Goal: Find specific page/section: Find specific page/section

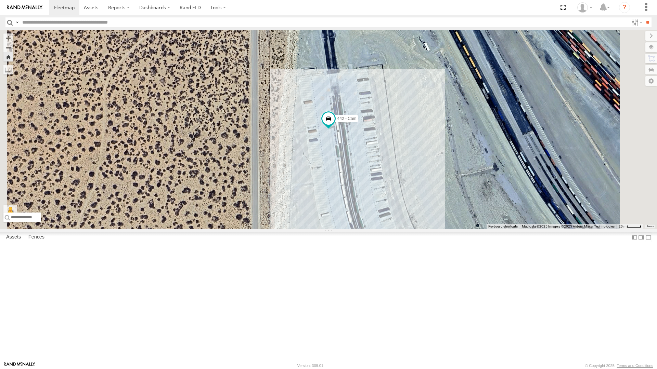
click at [0, 0] on div "4069 - Cam All Assets" at bounding box center [0, 0] width 0 height 0
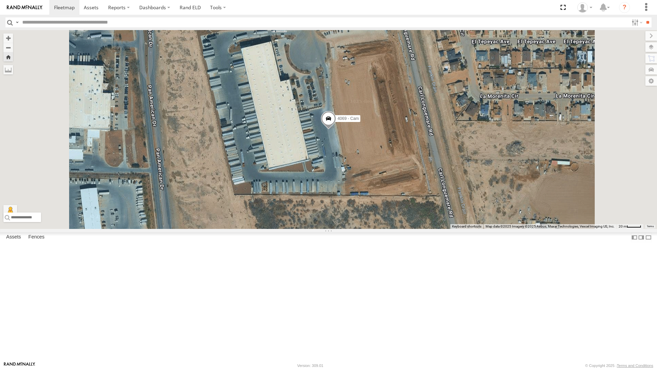
click at [0, 0] on div "442 - Cam" at bounding box center [0, 0] width 0 height 0
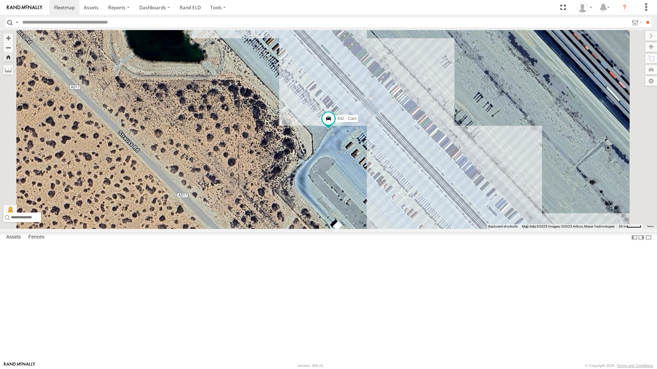
click at [0, 0] on div "4061 - Cam" at bounding box center [0, 0] width 0 height 0
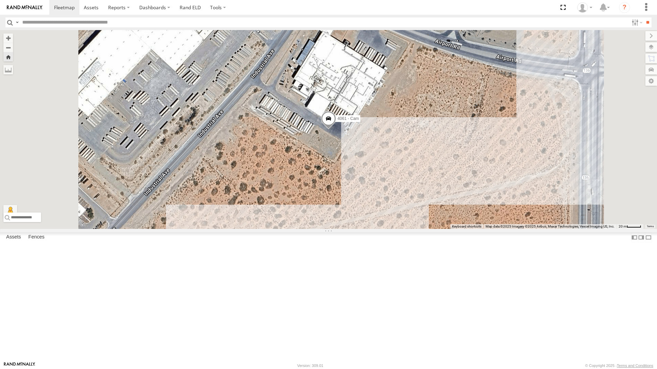
click at [0, 0] on div "All Assets" at bounding box center [0, 0] width 0 height 0
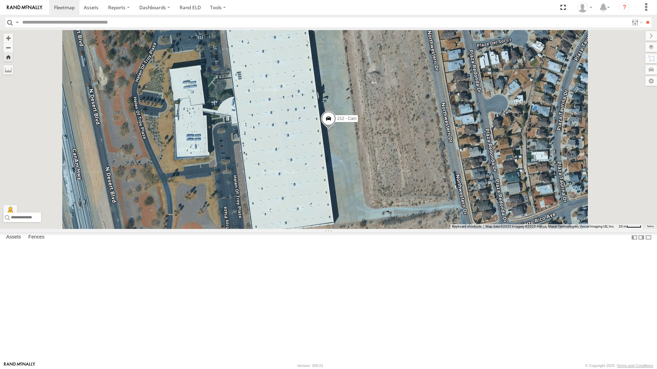
click at [472, 214] on div "212 - Cam" at bounding box center [328, 129] width 657 height 199
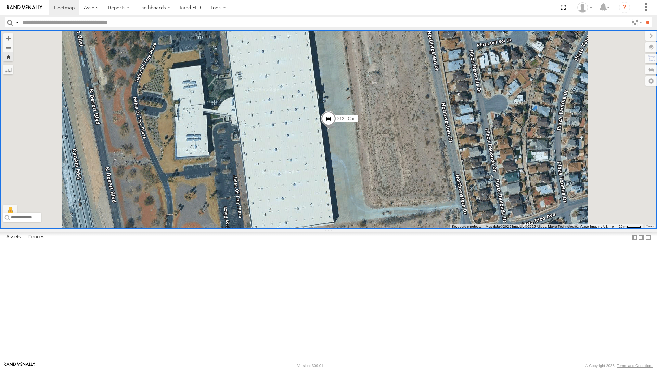
click at [0, 0] on div "4061 - Cam All Assets" at bounding box center [0, 0] width 0 height 0
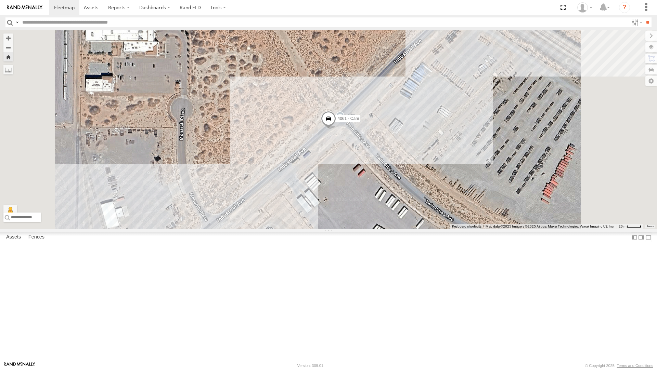
click at [432, 116] on div "4061 - Cam" at bounding box center [328, 129] width 657 height 199
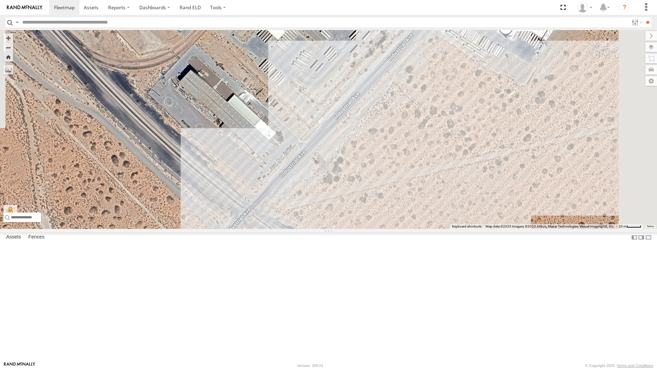
click at [0, 0] on div "All Assets" at bounding box center [0, 0] width 0 height 0
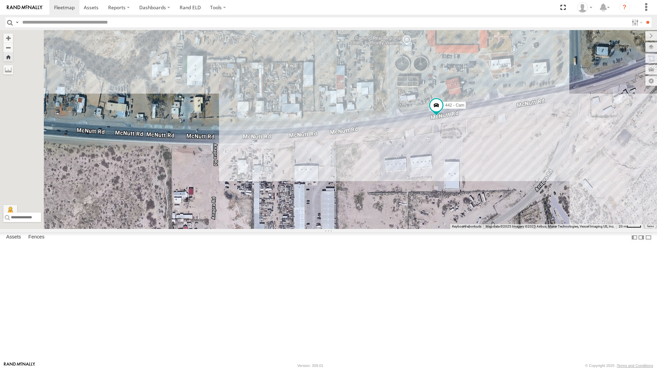
click at [0, 0] on div "212 - Cam" at bounding box center [0, 0] width 0 height 0
